Goal: Information Seeking & Learning: Learn about a topic

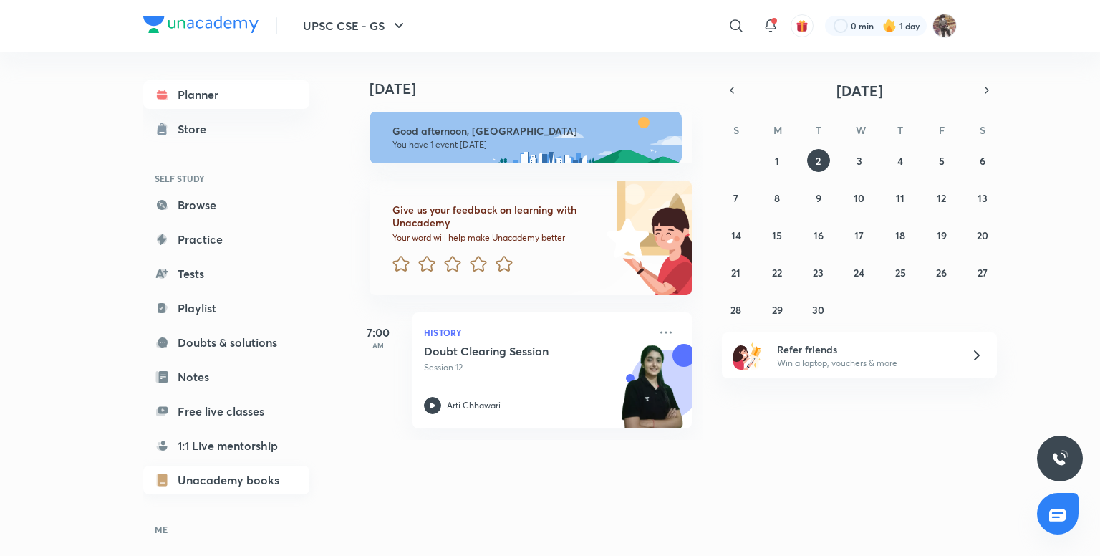
click at [247, 473] on link "Unacademy books" at bounding box center [226, 479] width 166 height 29
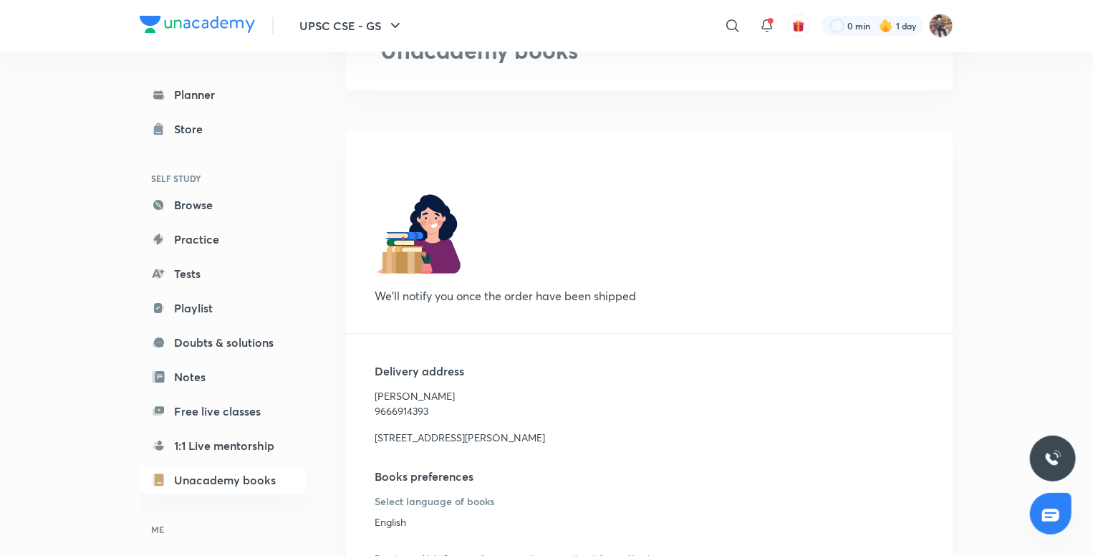
scroll to position [126, 0]
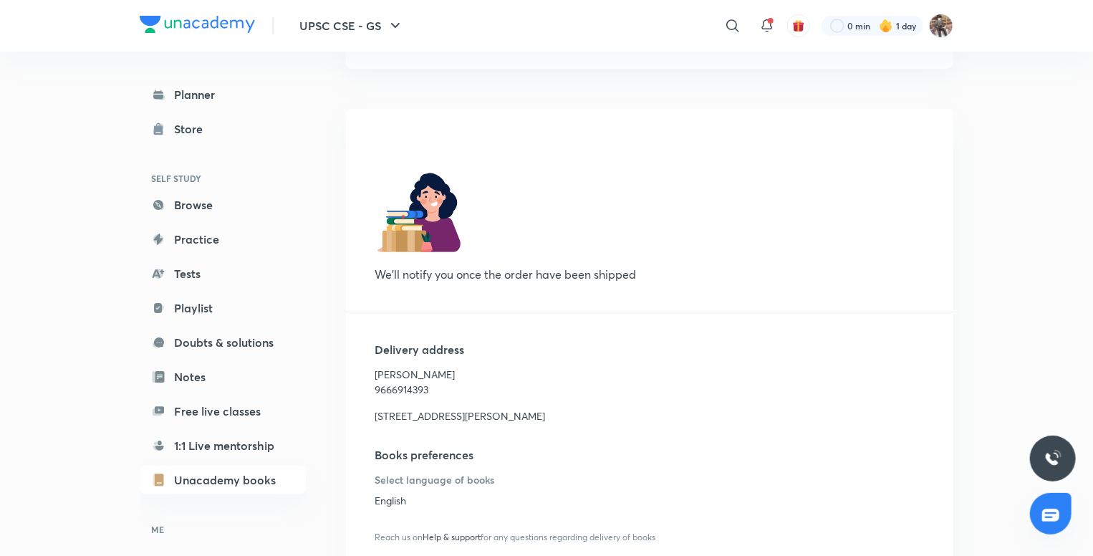
click at [1053, 511] on icon at bounding box center [1050, 514] width 17 height 17
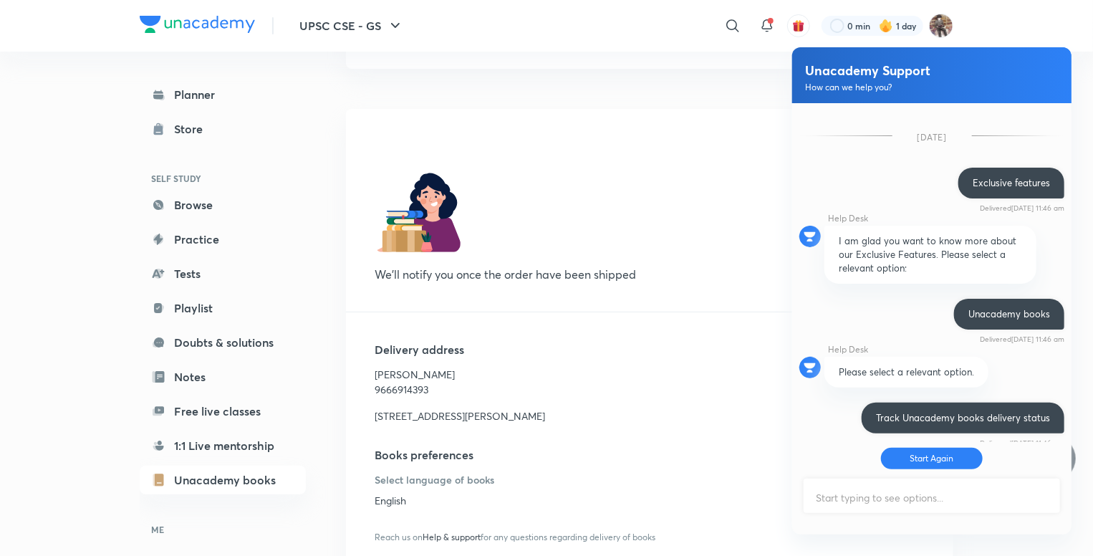
scroll to position [334, 0]
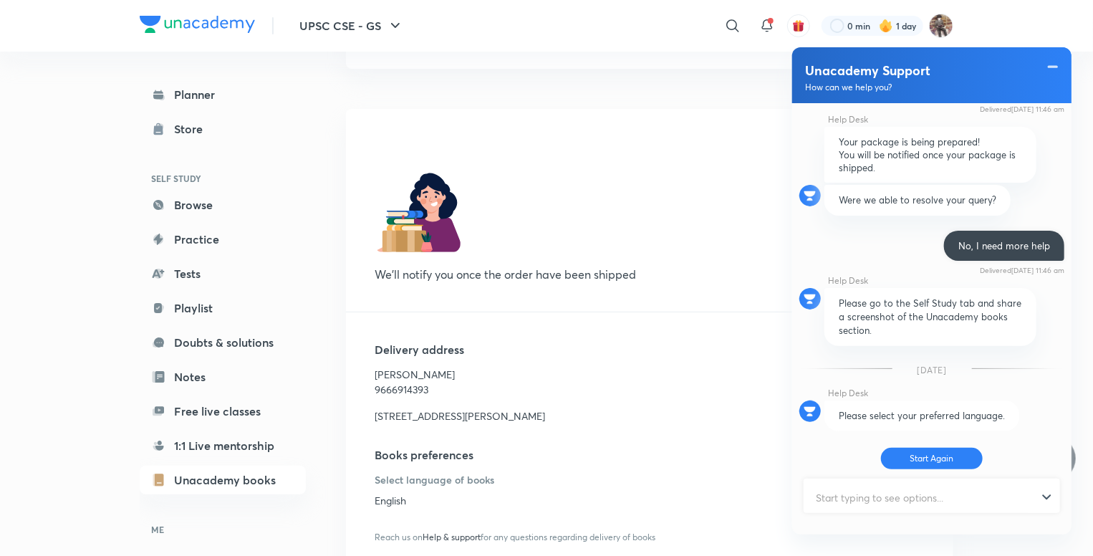
click at [725, 404] on div "3-9-504, Madhura Nagar Colony road no: 3, Chandrapuri Colony, LB Nagar, Hyderab…" at bounding box center [650, 410] width 550 height 26
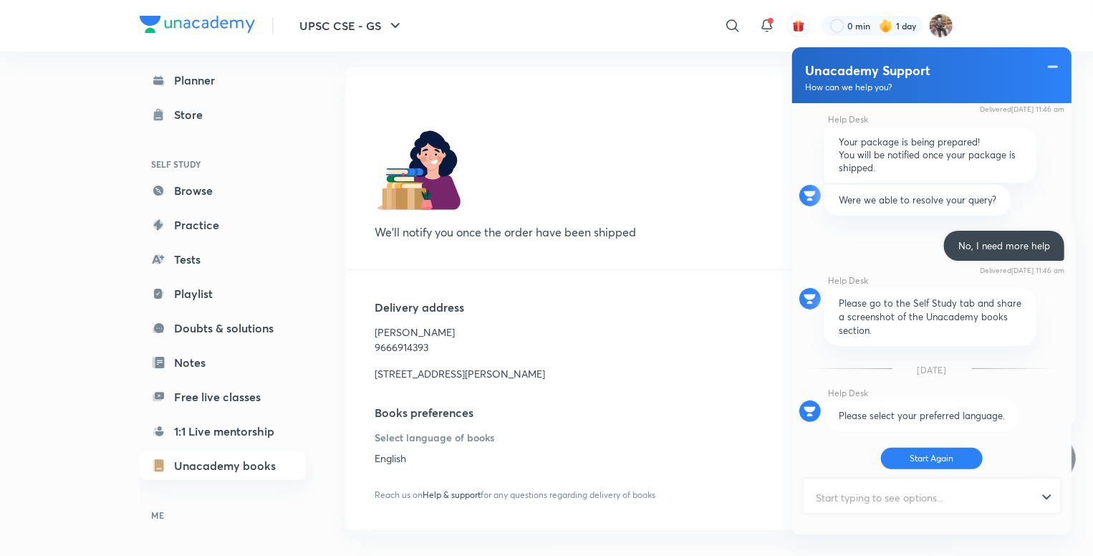
click at [272, 456] on link "Unacademy books" at bounding box center [223, 465] width 166 height 29
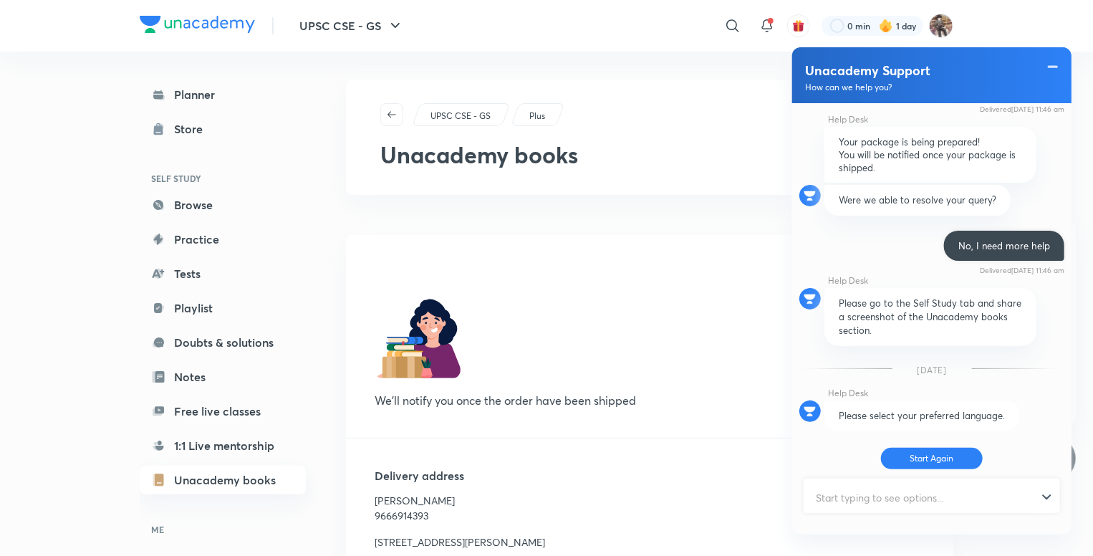
click at [272, 456] on link "1:1 Live mentorship" at bounding box center [223, 445] width 166 height 29
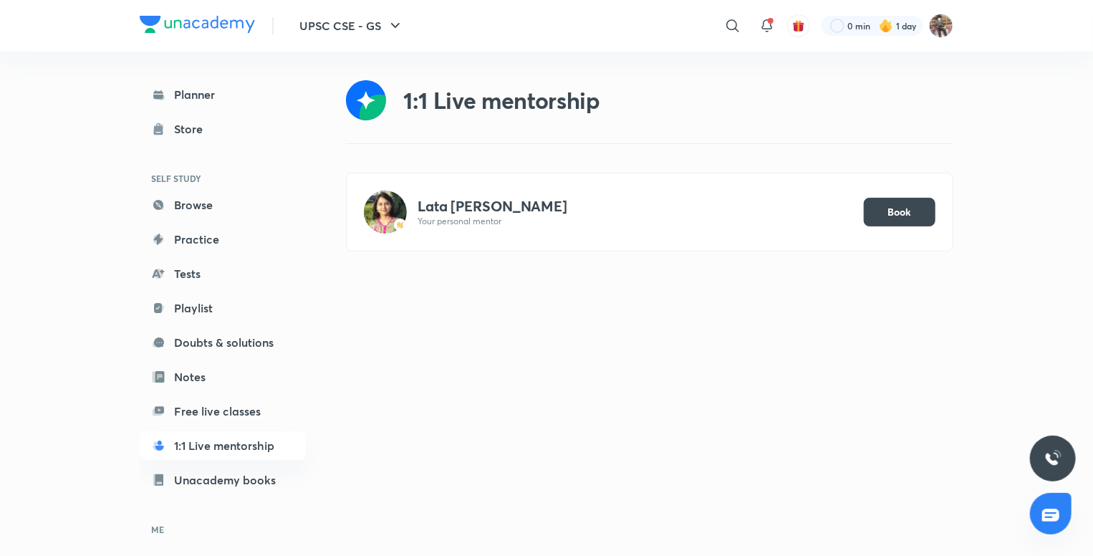
scroll to position [14, 0]
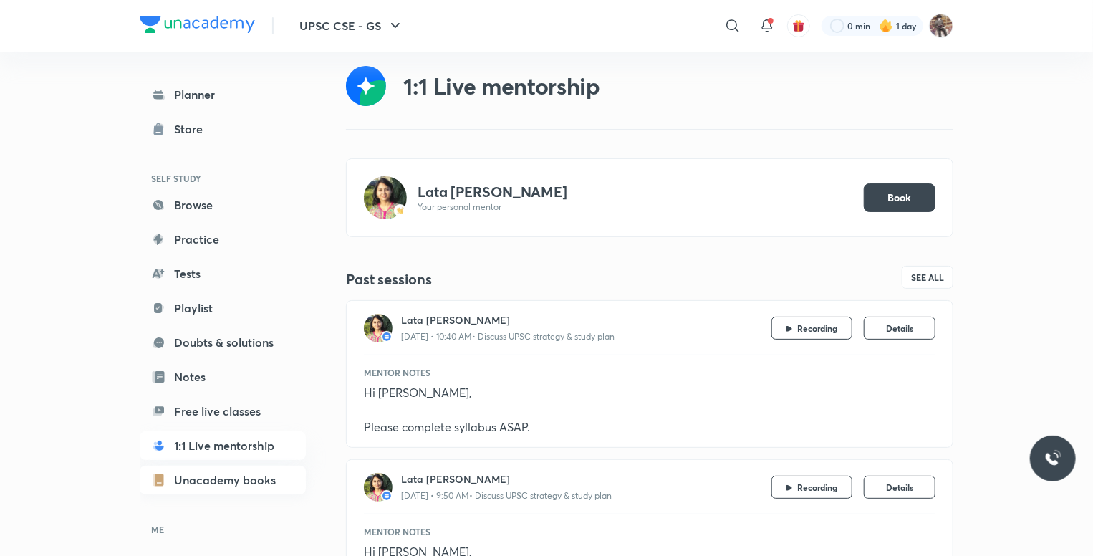
click at [192, 475] on link "Unacademy books" at bounding box center [223, 479] width 166 height 29
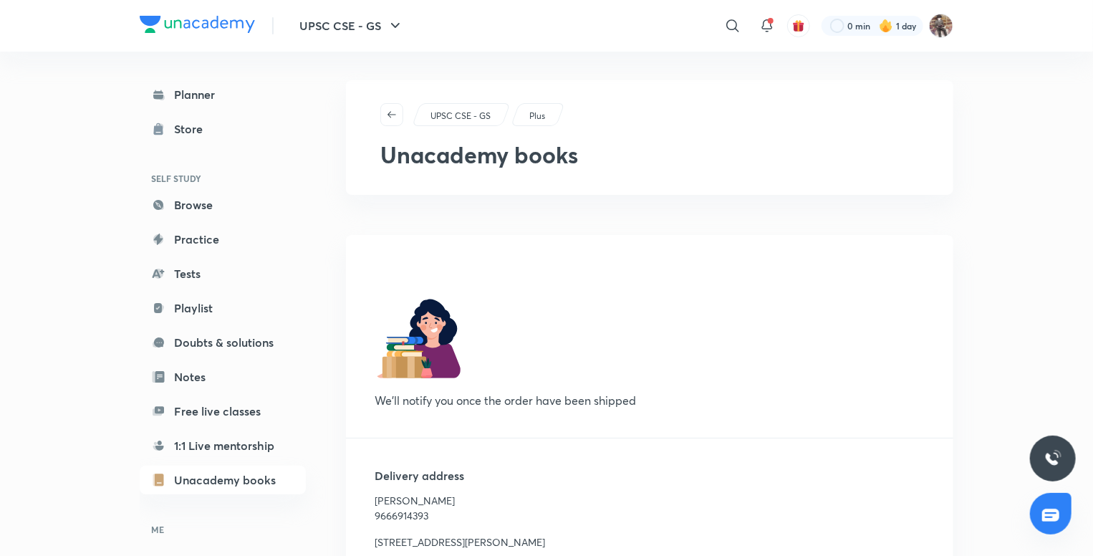
scroll to position [183, 0]
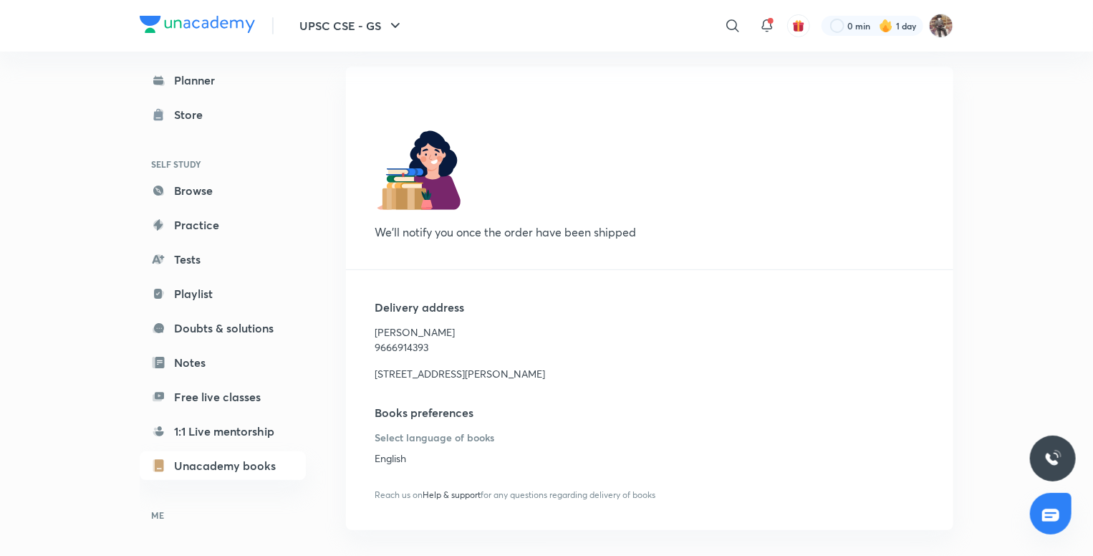
click at [451, 493] on span "Help & support" at bounding box center [451, 494] width 58 height 11
click at [156, 510] on h6 "ME" at bounding box center [223, 515] width 166 height 24
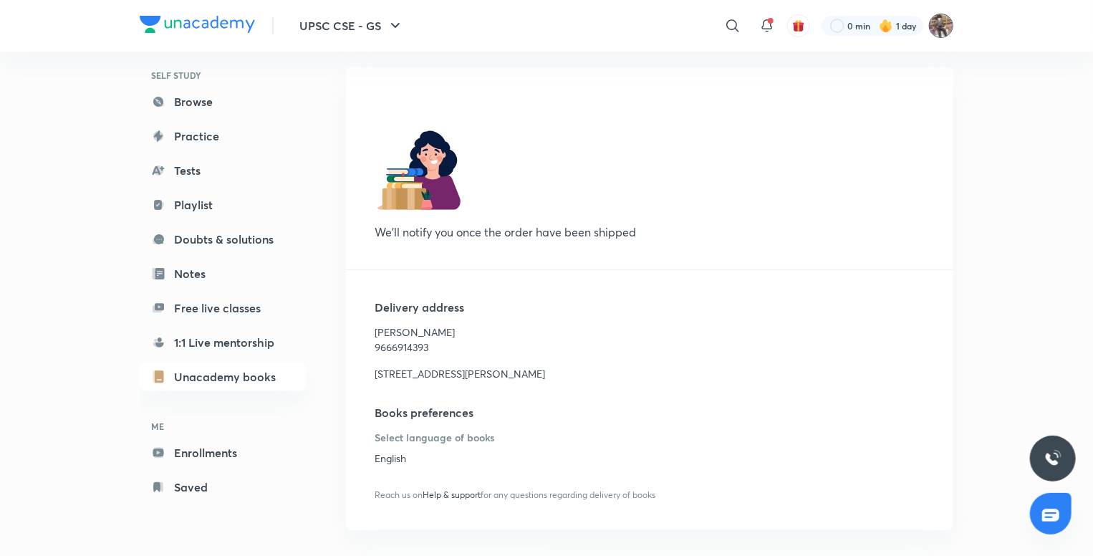
click at [936, 31] on img at bounding box center [941, 26] width 24 height 24
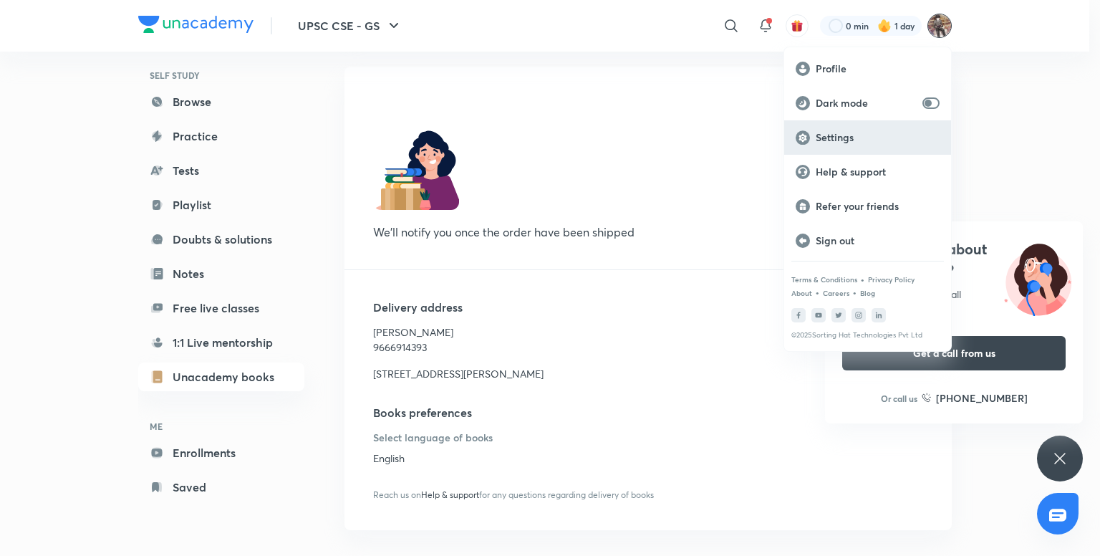
click at [860, 133] on p "Settings" at bounding box center [878, 137] width 124 height 13
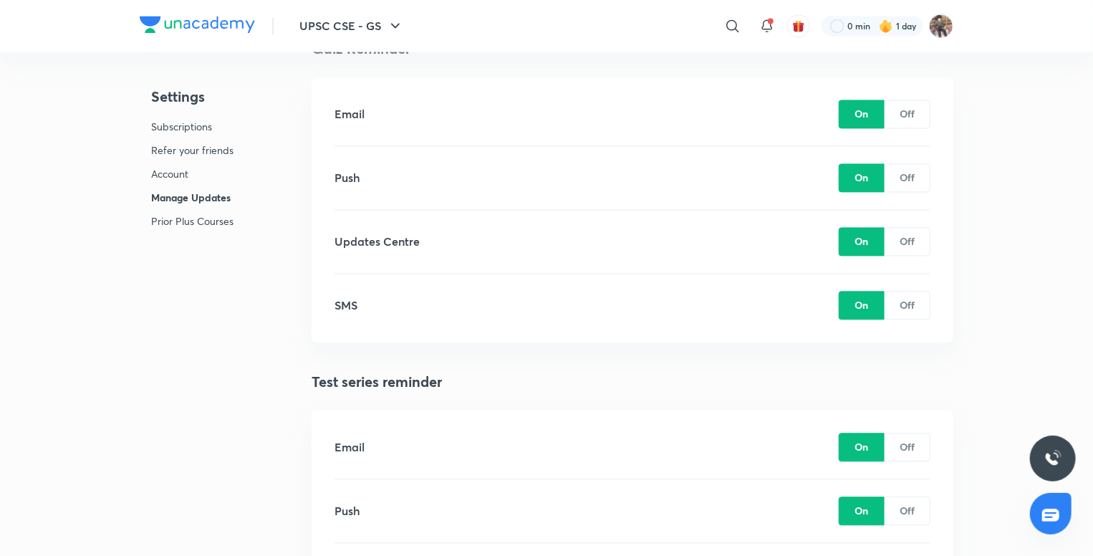
scroll to position [1494, 0]
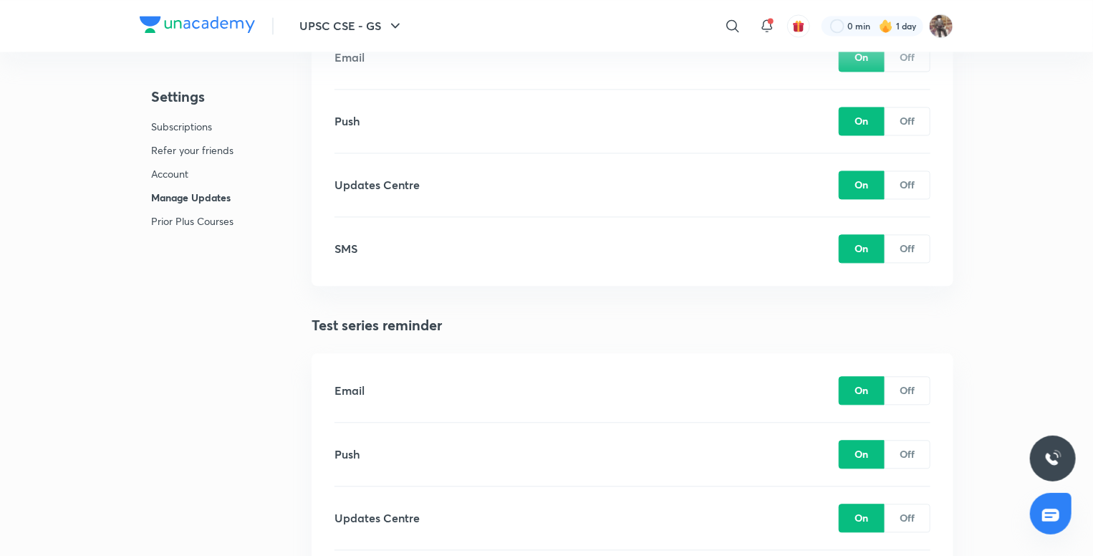
click at [206, 216] on p "Prior Plus Courses" at bounding box center [192, 220] width 82 height 15
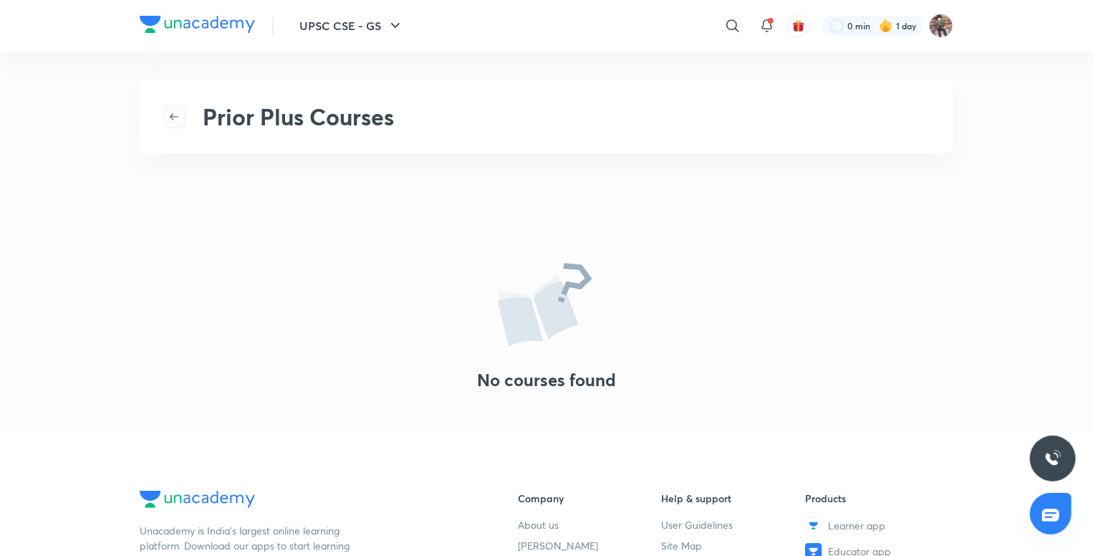
click at [174, 115] on icon "button" at bounding box center [173, 116] width 11 height 11
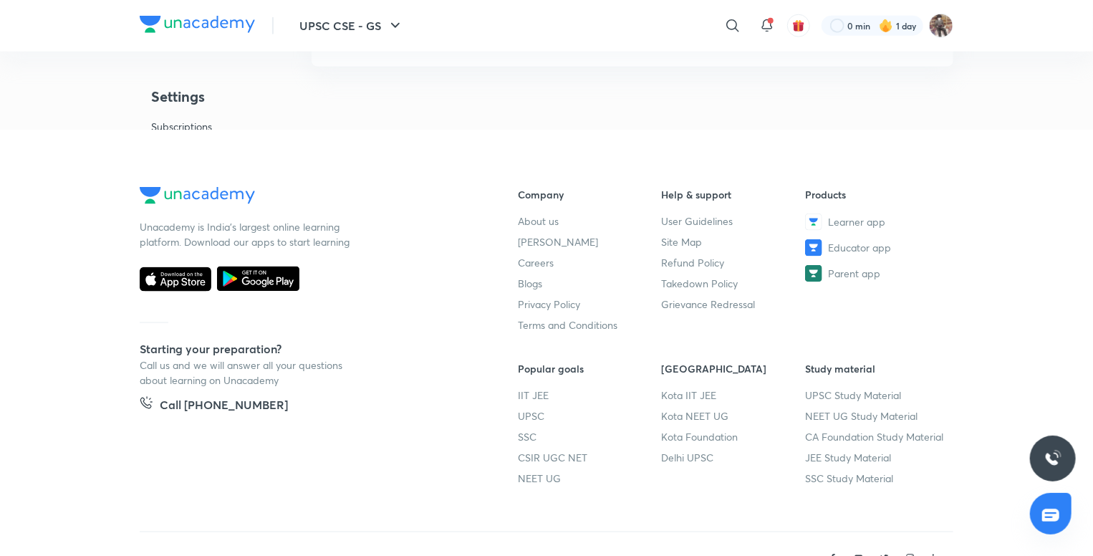
scroll to position [3597, 0]
click at [1051, 447] on div at bounding box center [1053, 458] width 46 height 46
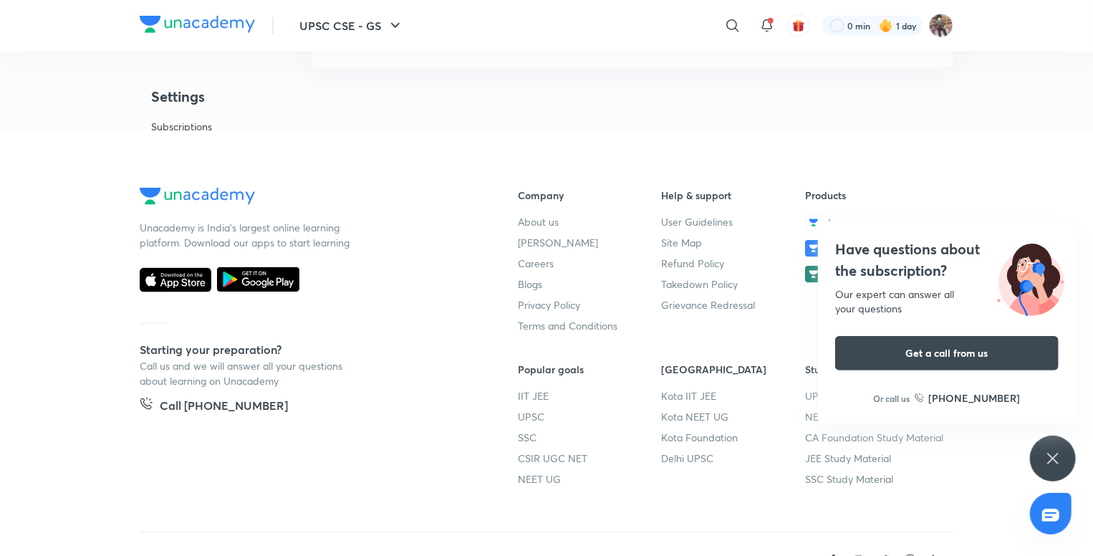
click at [1052, 508] on icon at bounding box center [1050, 514] width 17 height 17
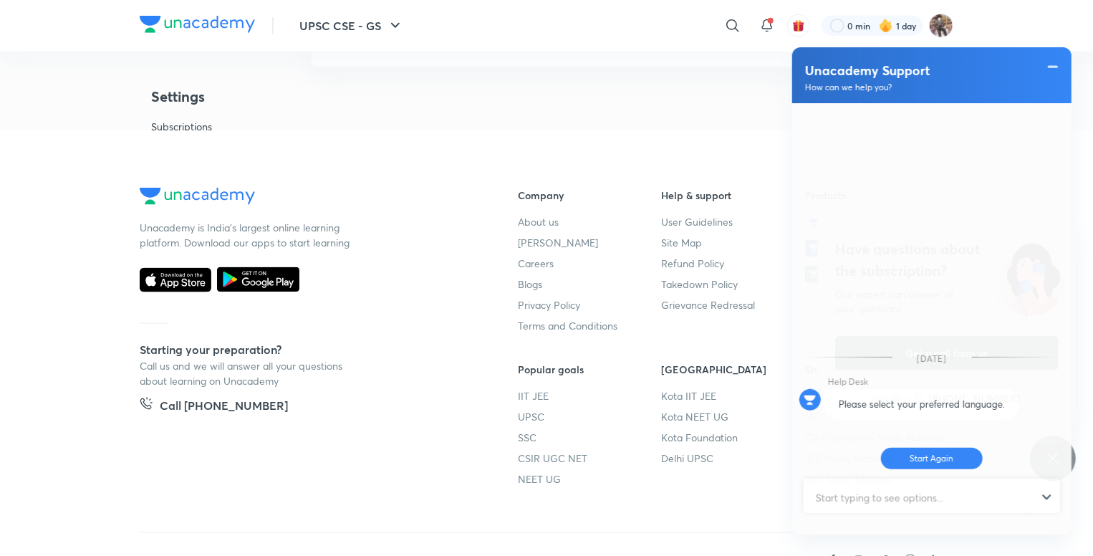
scroll to position [334, 0]
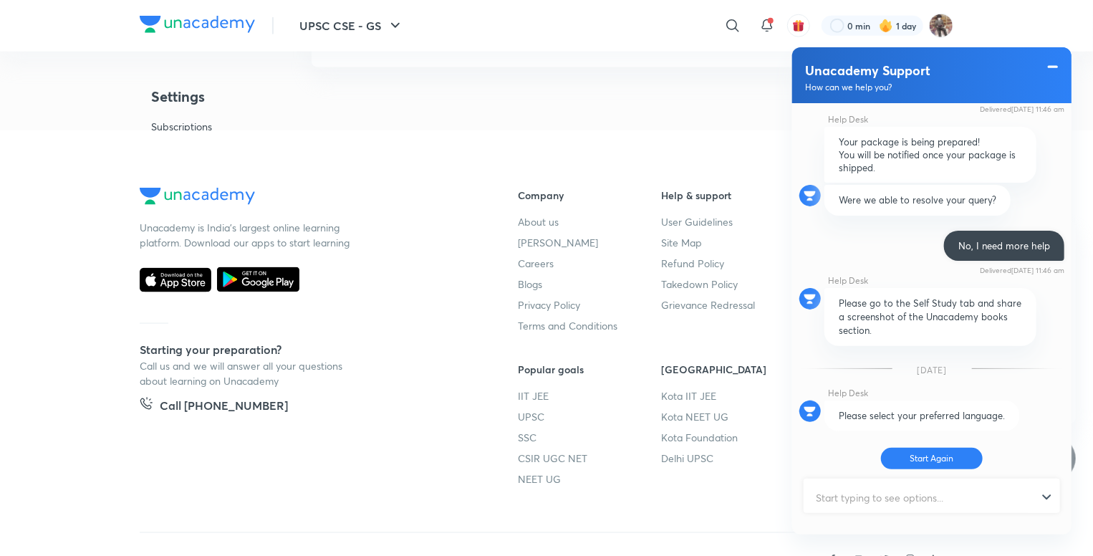
click at [1053, 67] on span at bounding box center [1052, 66] width 14 height 17
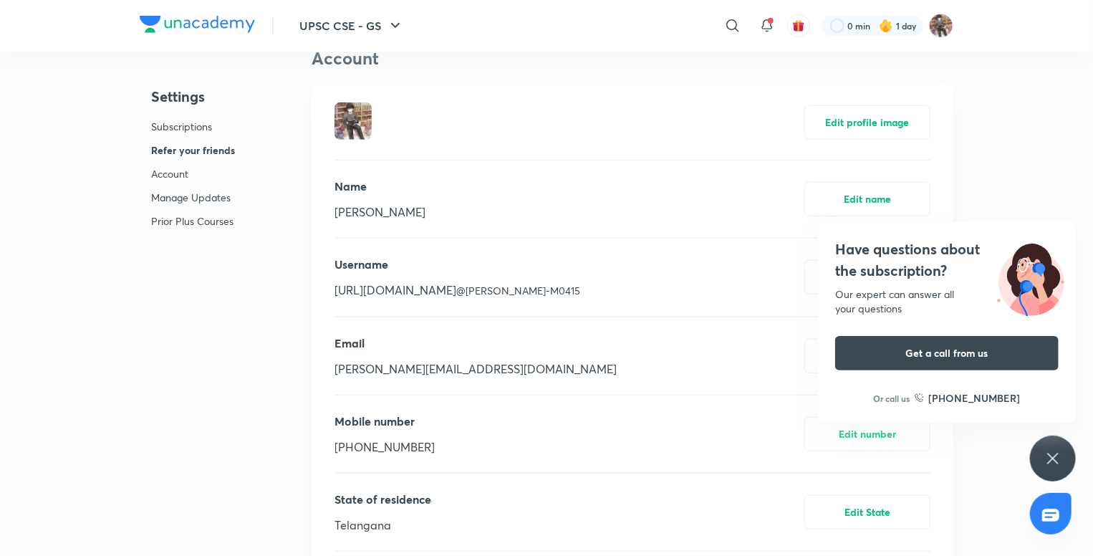
scroll to position [150, 0]
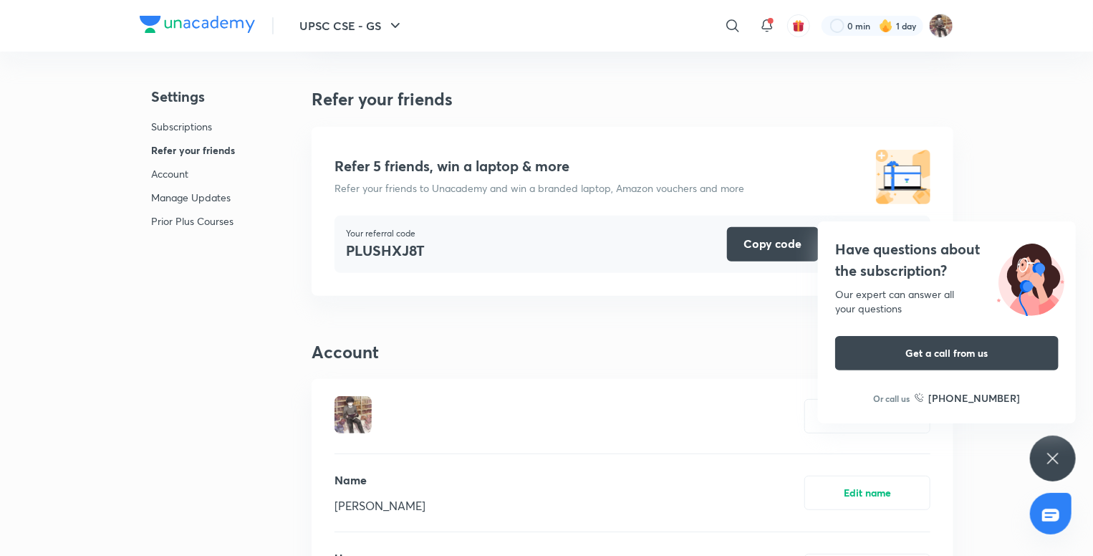
click at [203, 37] on div "UPSC CSE - GS ​ 0 min 1 day" at bounding box center [546, 26] width 813 height 52
click at [203, 29] on img at bounding box center [197, 24] width 115 height 17
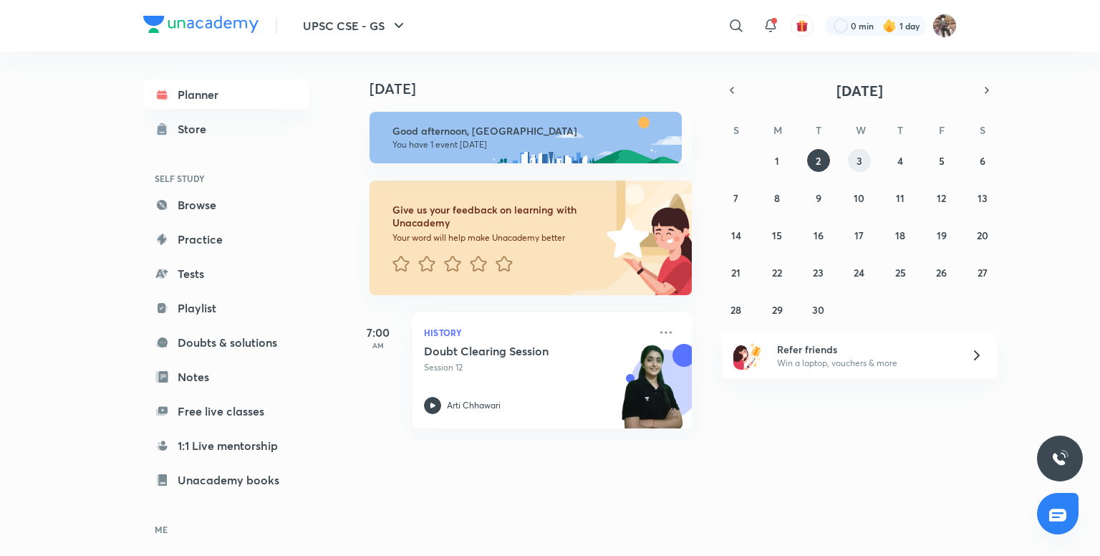
click at [851, 156] on button "3" at bounding box center [859, 160] width 23 height 23
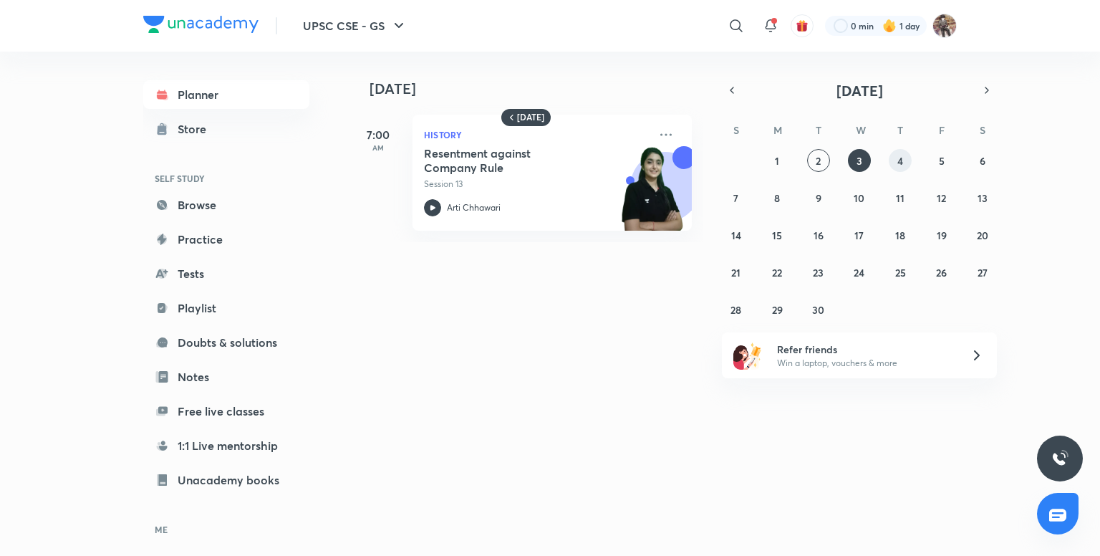
click at [907, 150] on button "4" at bounding box center [900, 160] width 23 height 23
click at [930, 158] on button "5" at bounding box center [941, 160] width 23 height 23
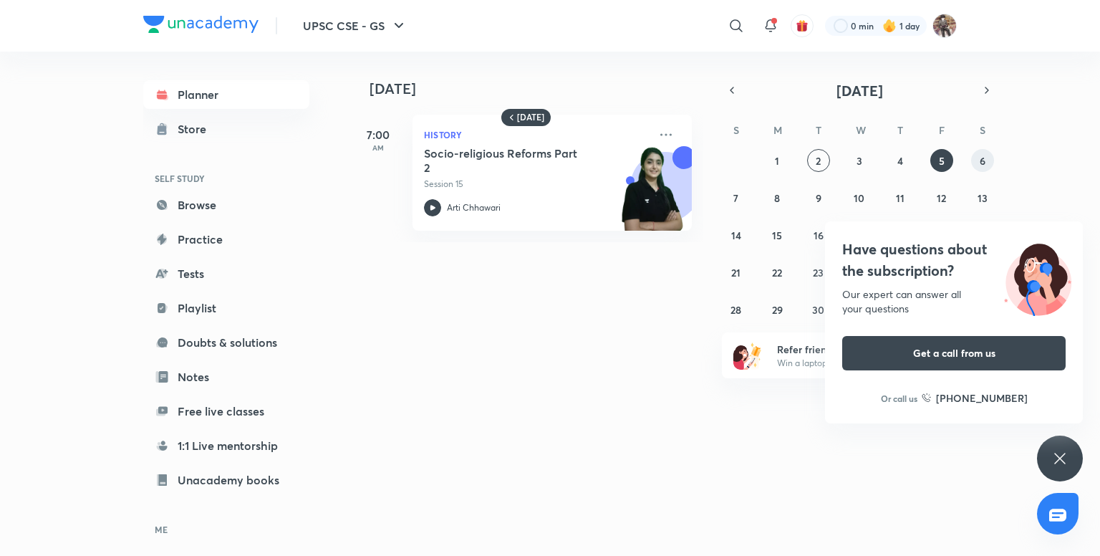
click at [977, 160] on button "6" at bounding box center [982, 160] width 23 height 23
click at [779, 194] on abbr "8" at bounding box center [777, 198] width 6 height 14
click at [208, 204] on link "Browse" at bounding box center [226, 204] width 166 height 29
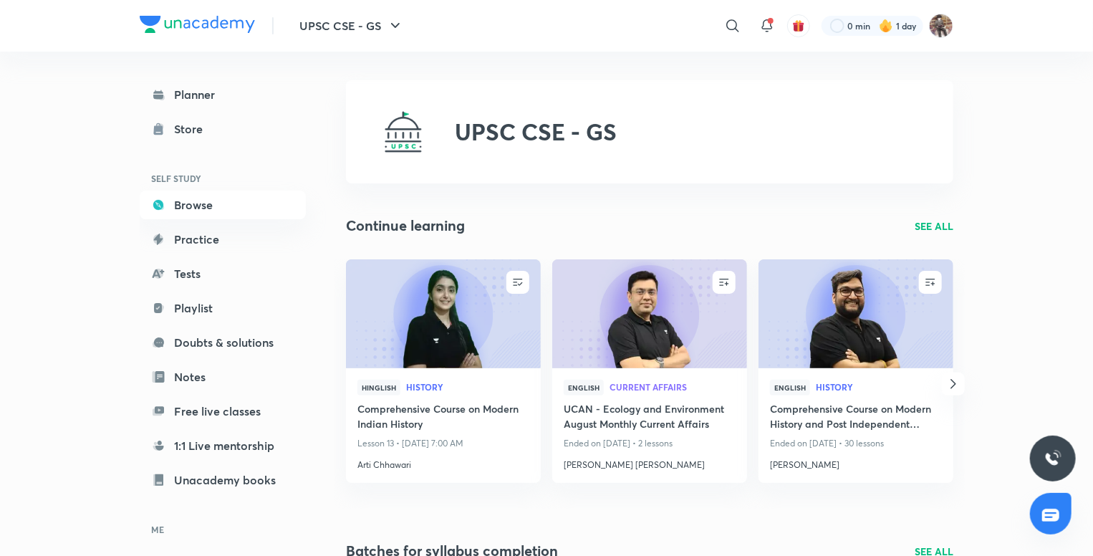
scroll to position [89, 0]
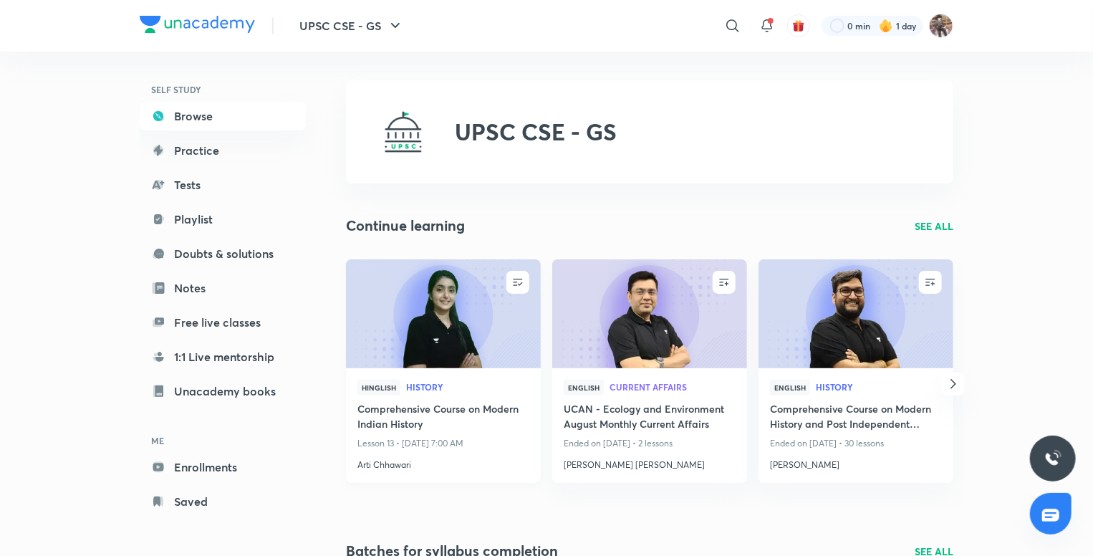
click at [456, 304] on img at bounding box center [443, 313] width 198 height 111
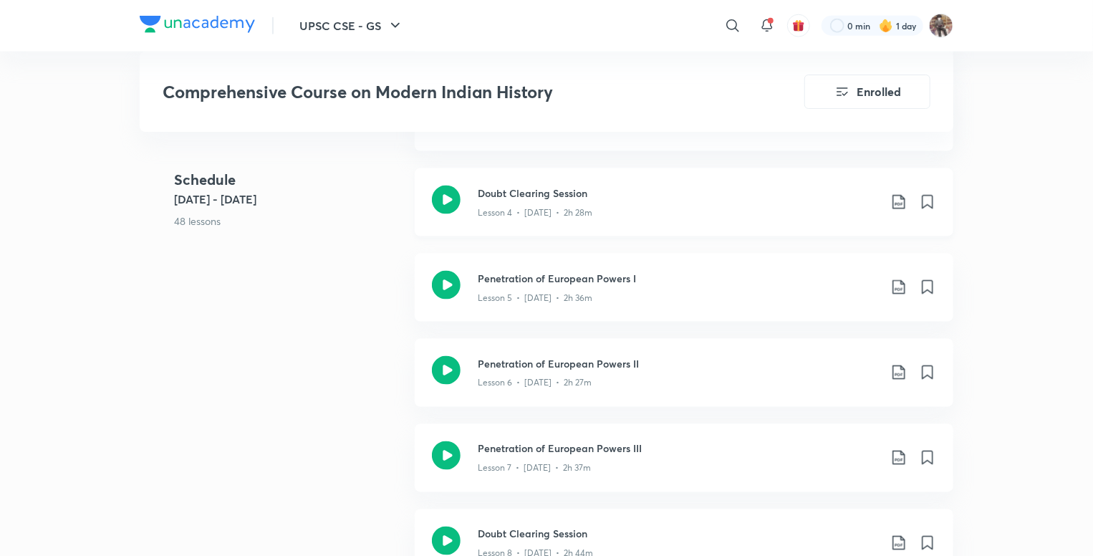
scroll to position [987, 0]
click at [447, 359] on icon at bounding box center [446, 369] width 29 height 29
